Goal: Task Accomplishment & Management: Manage account settings

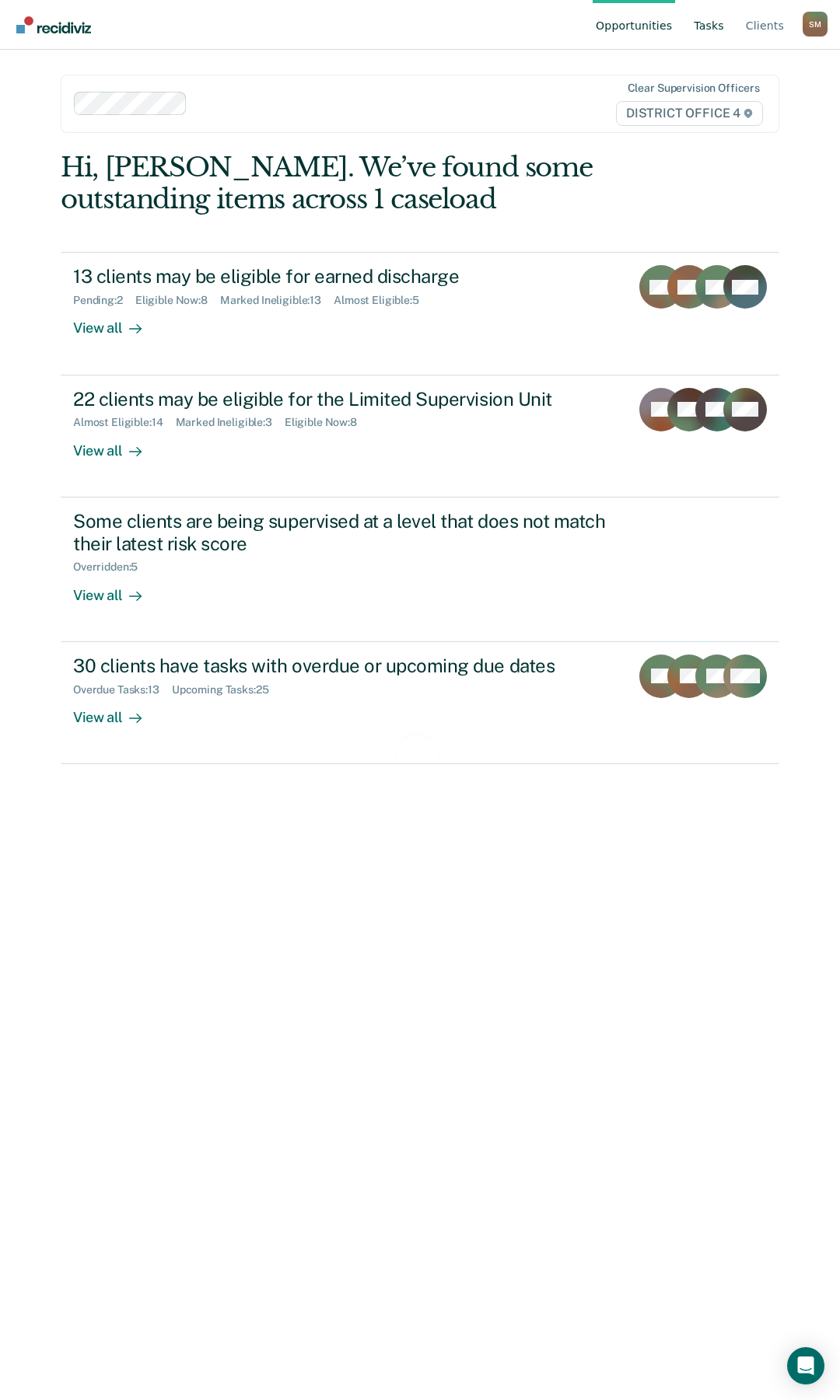
click at [712, 25] on link "Tasks" at bounding box center [709, 24] width 36 height 50
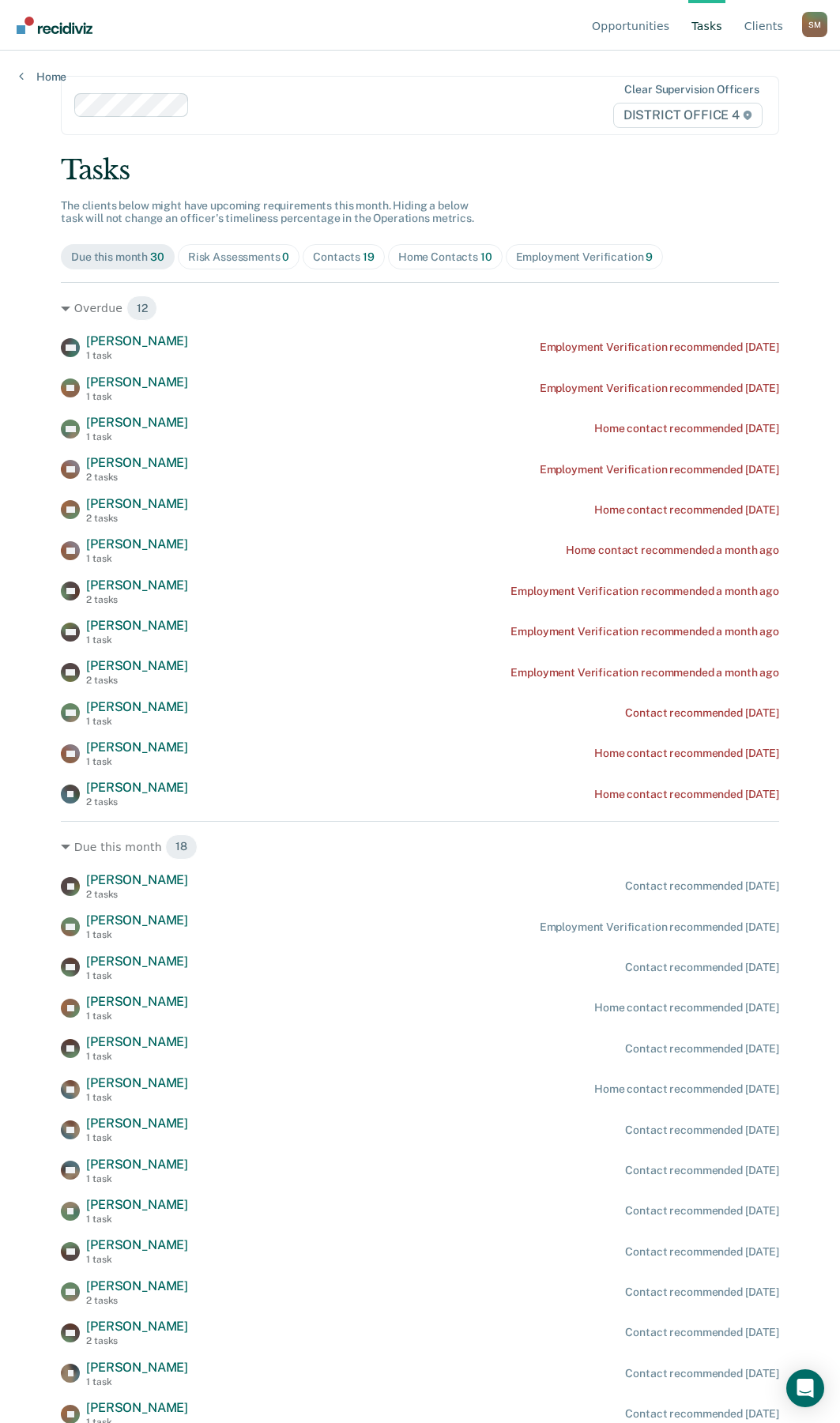
click at [336, 255] on div "Contacts 19" at bounding box center [343, 257] width 62 height 14
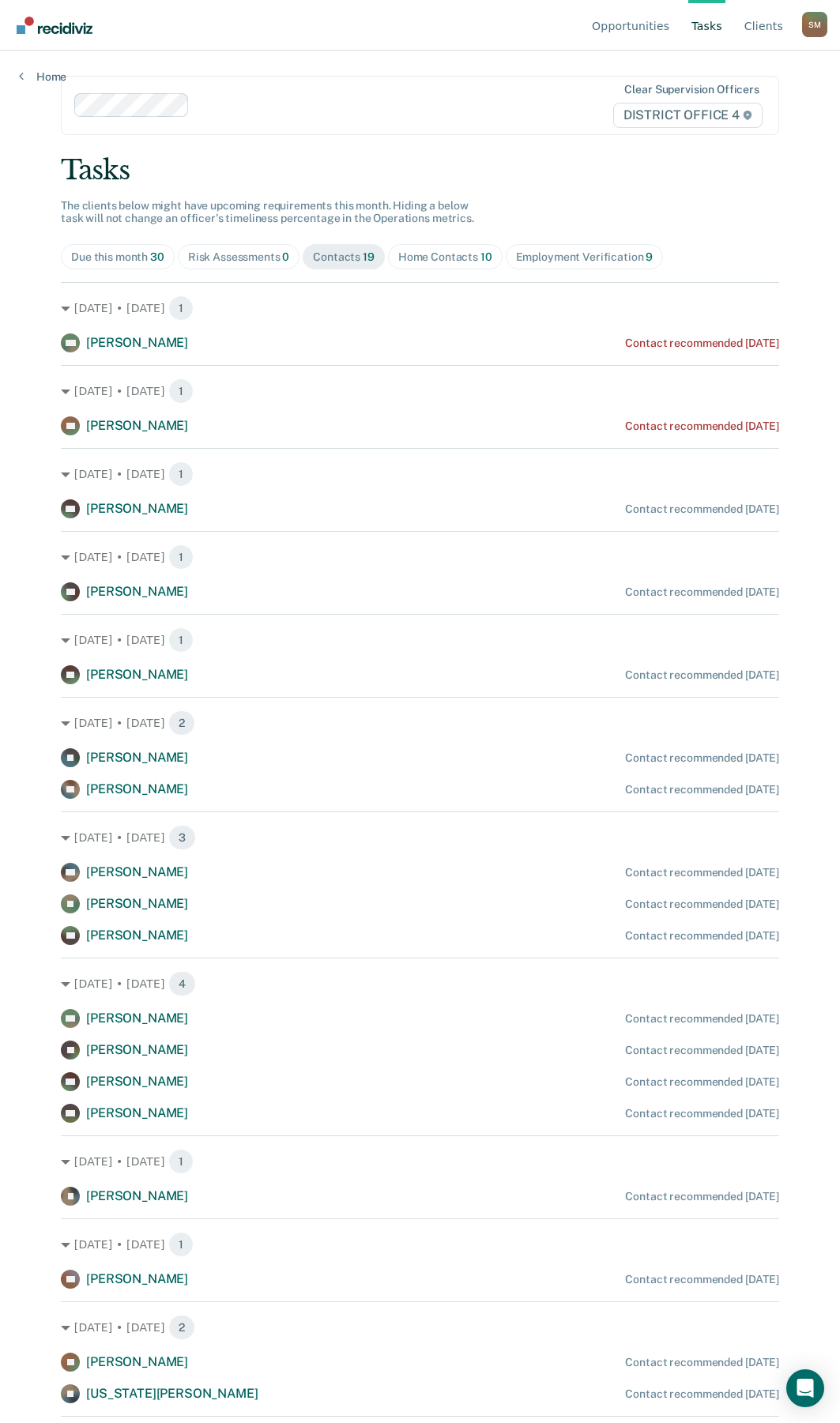
click at [424, 250] on div "Home Contacts 10" at bounding box center [445, 257] width 94 height 14
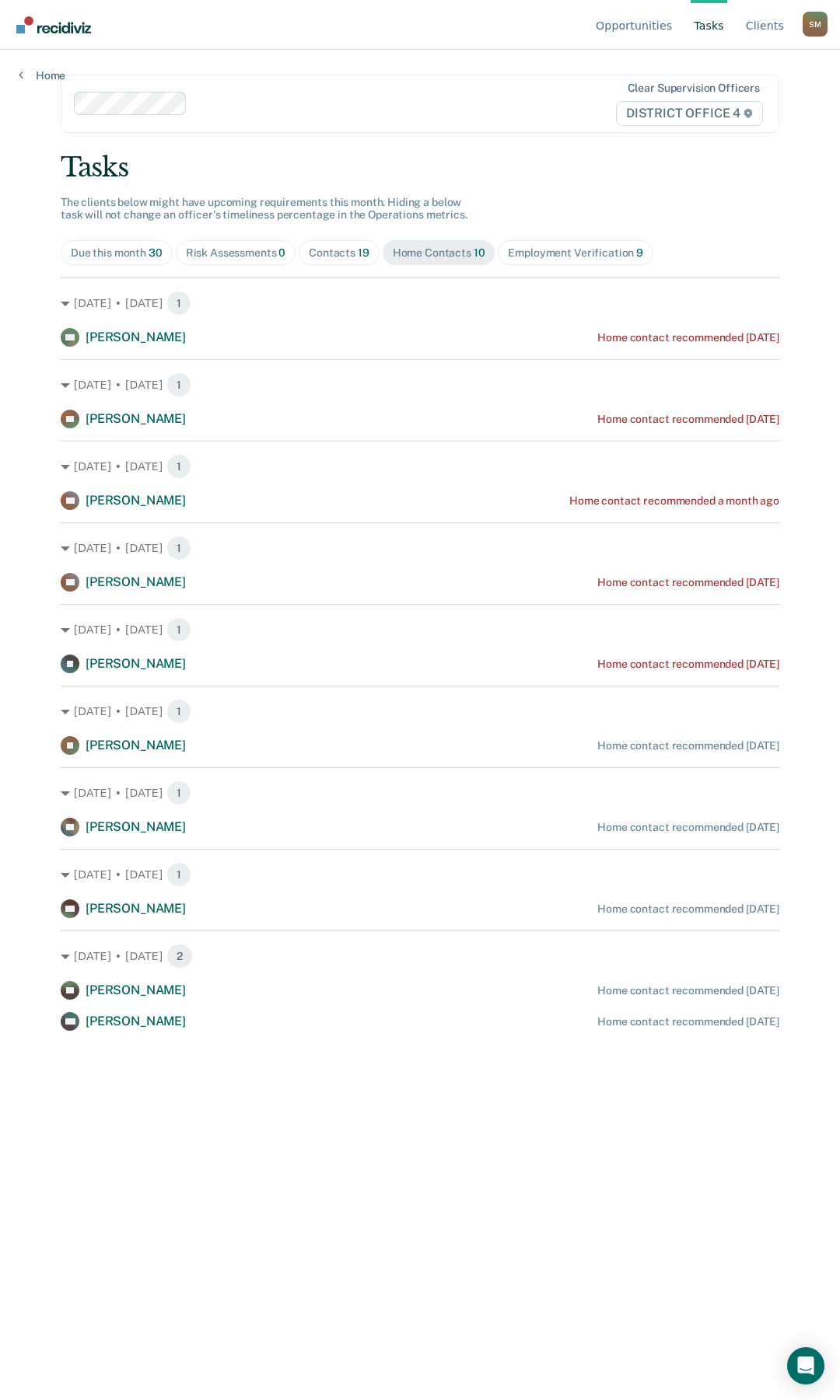
click at [105, 257] on div "Due this month 30" at bounding box center [116, 252] width 92 height 13
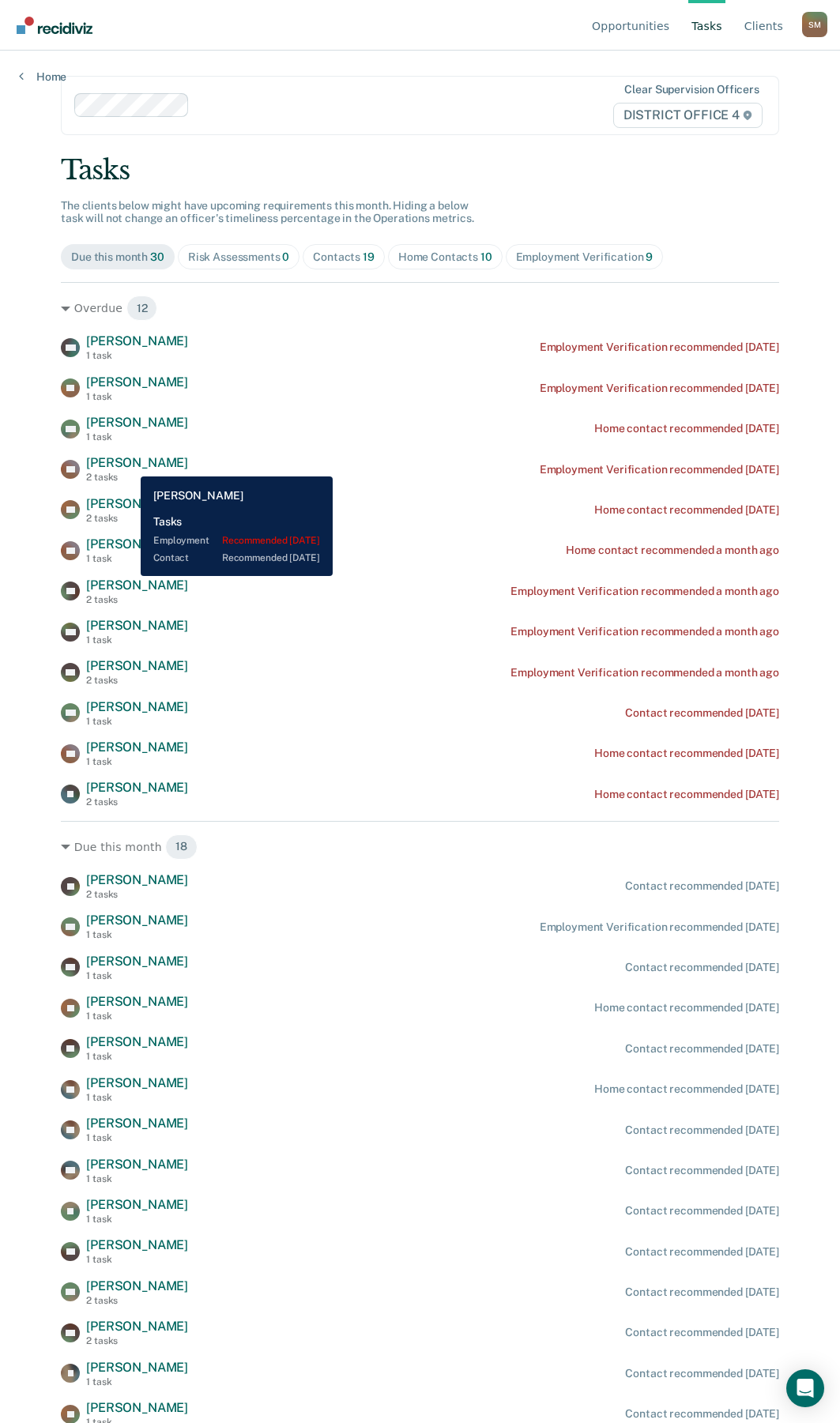
click at [129, 464] on span "[PERSON_NAME]" at bounding box center [137, 462] width 102 height 15
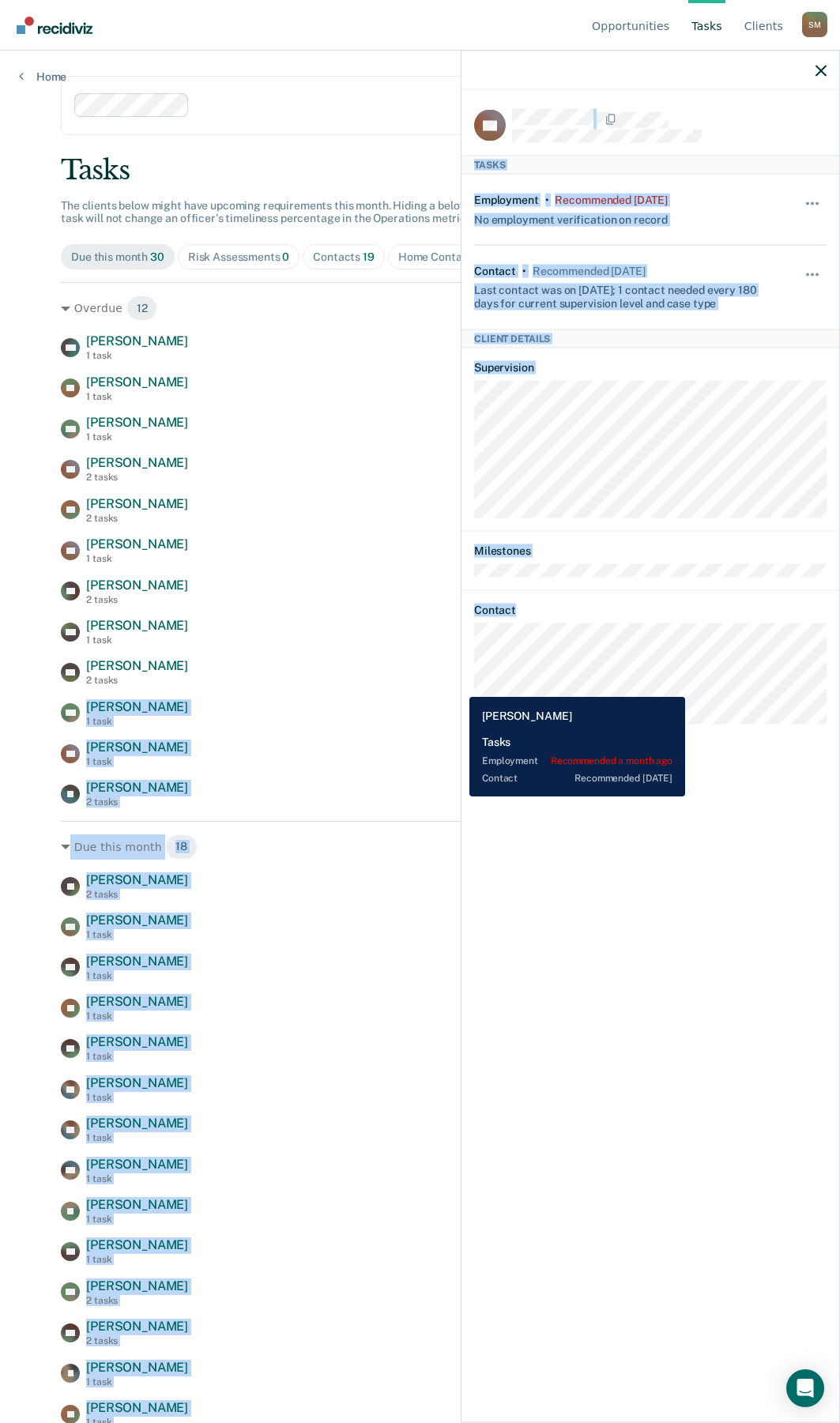
click at [457, 685] on body "Looks like you’re using Internet Explorer 11. For faster loading and a better e…" at bounding box center [420, 712] width 840 height 1423
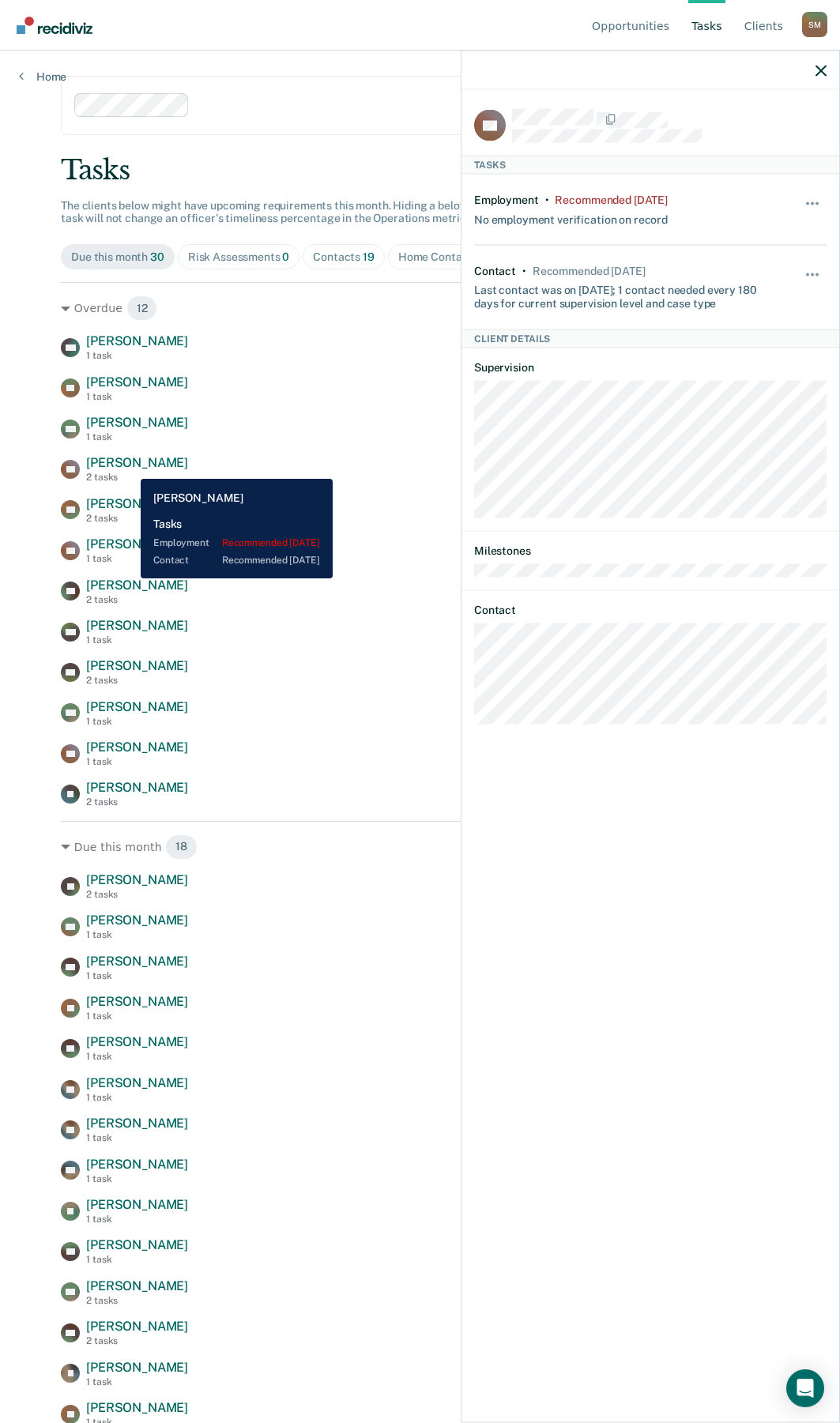
click at [129, 467] on span "[PERSON_NAME]" at bounding box center [137, 462] width 102 height 15
